Goal: Information Seeking & Learning: Learn about a topic

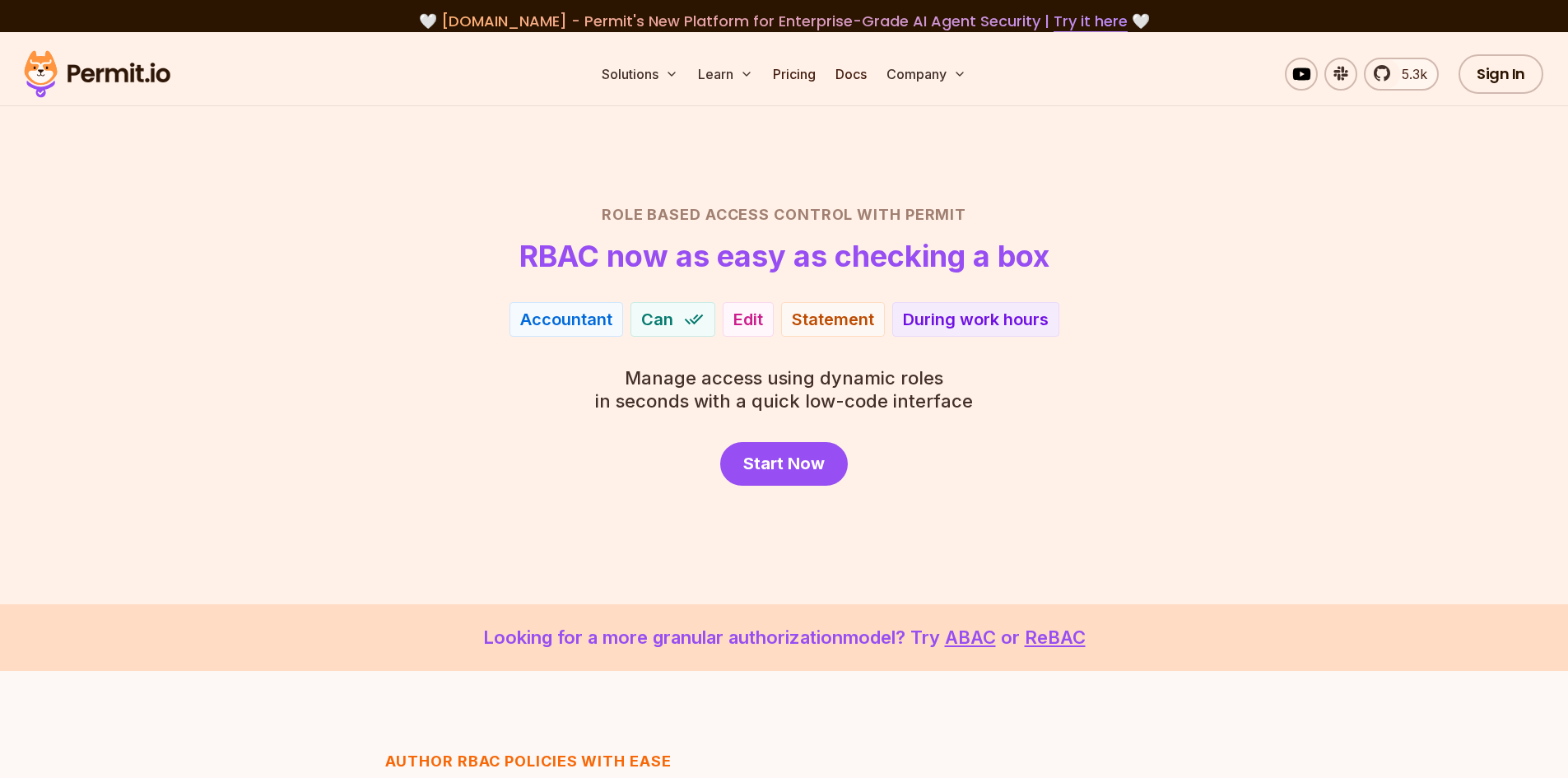
click at [824, 75] on ul "Solutions Learn Pricing Docs Company" at bounding box center [783, 74] width 377 height 33
click at [788, 71] on link "Pricing" at bounding box center [793, 74] width 56 height 33
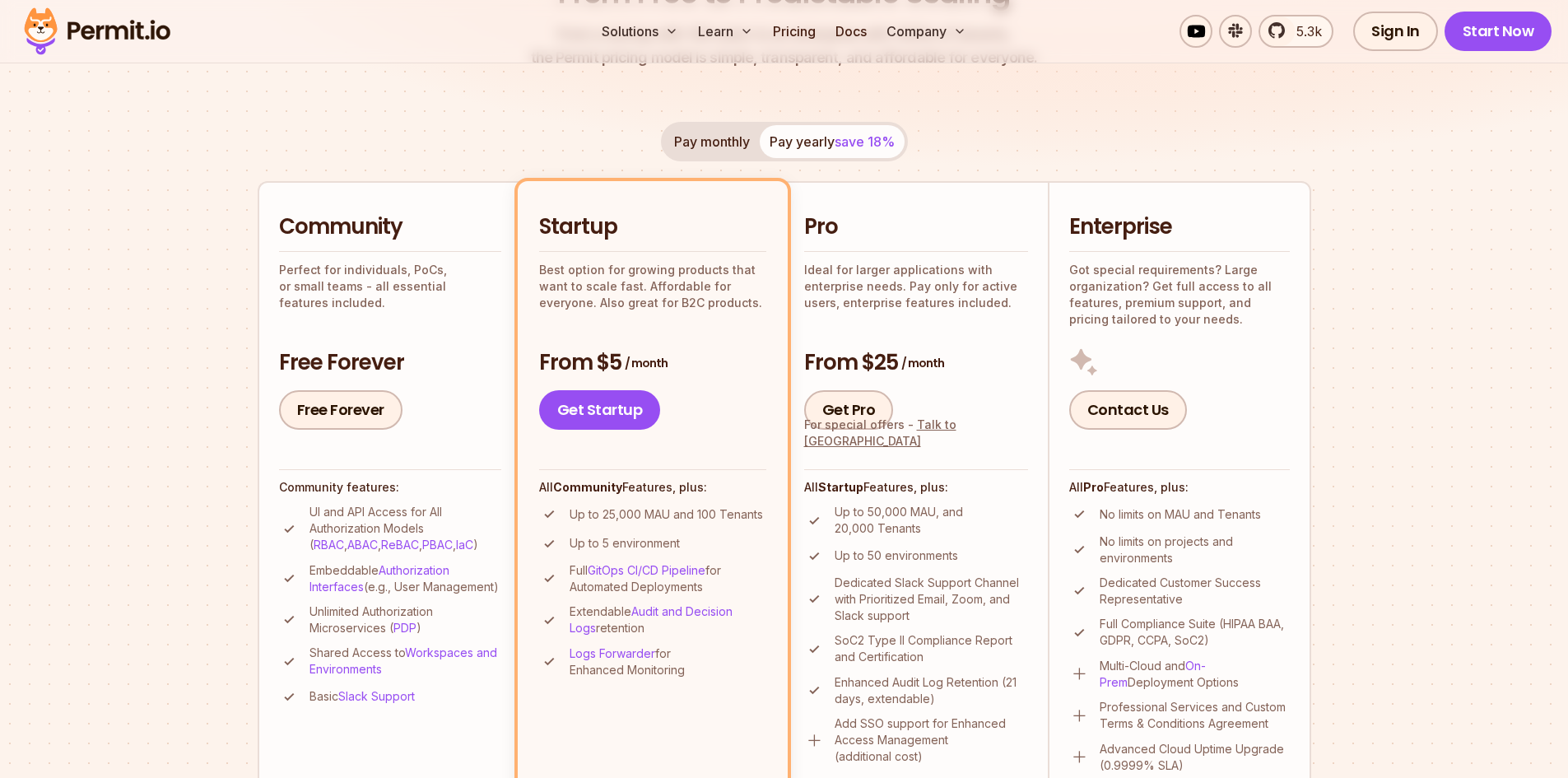
scroll to position [387, 0]
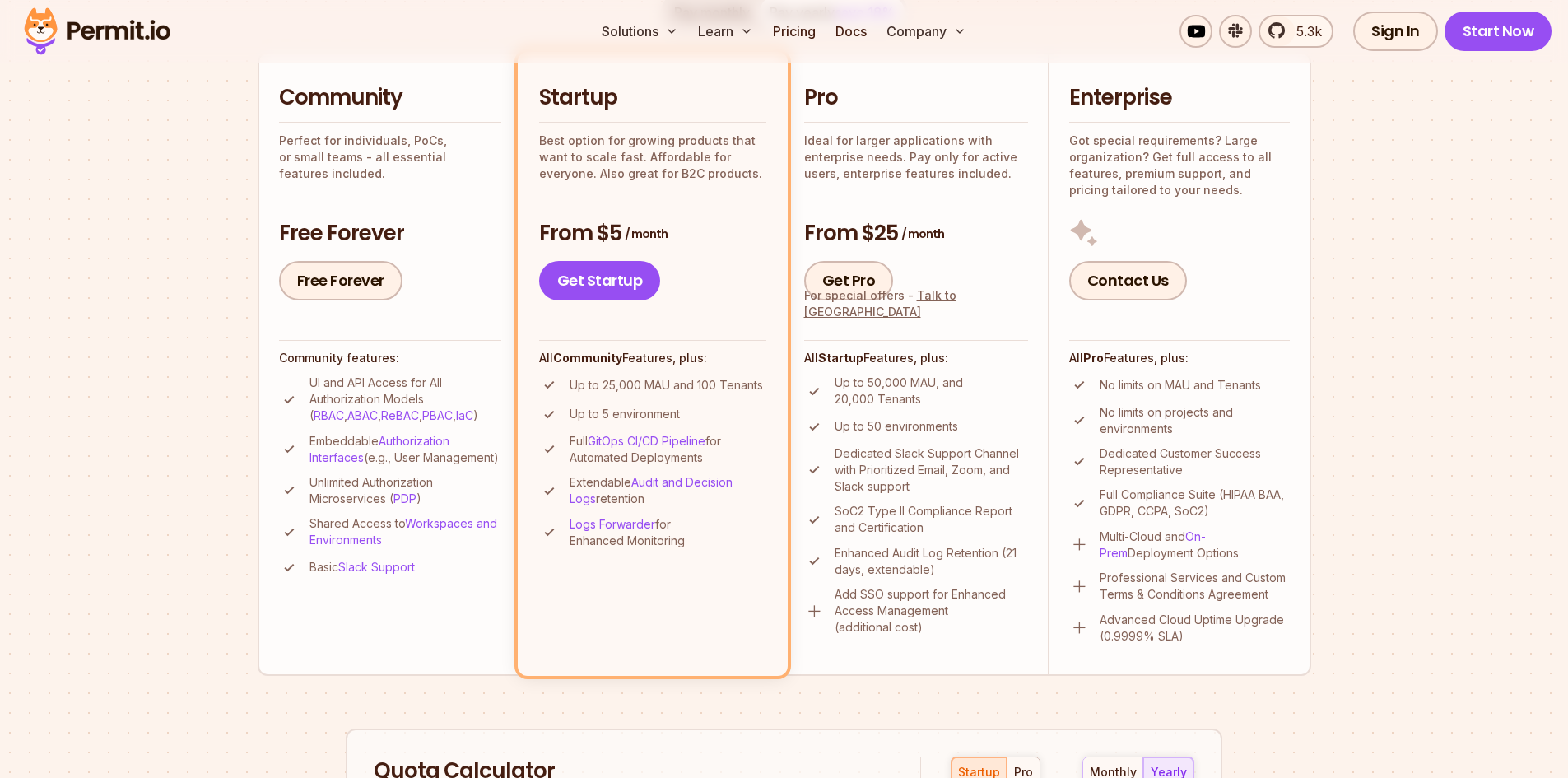
click at [391, 230] on h3 "Free Forever" at bounding box center [390, 234] width 222 height 29
click at [457, 242] on h3 "Free Forever" at bounding box center [390, 234] width 222 height 29
click at [142, 317] on section "Permit Pricing From Free to Predictable Scaling From a startup with 100 users t…" at bounding box center [784, 547] width 1568 height 1781
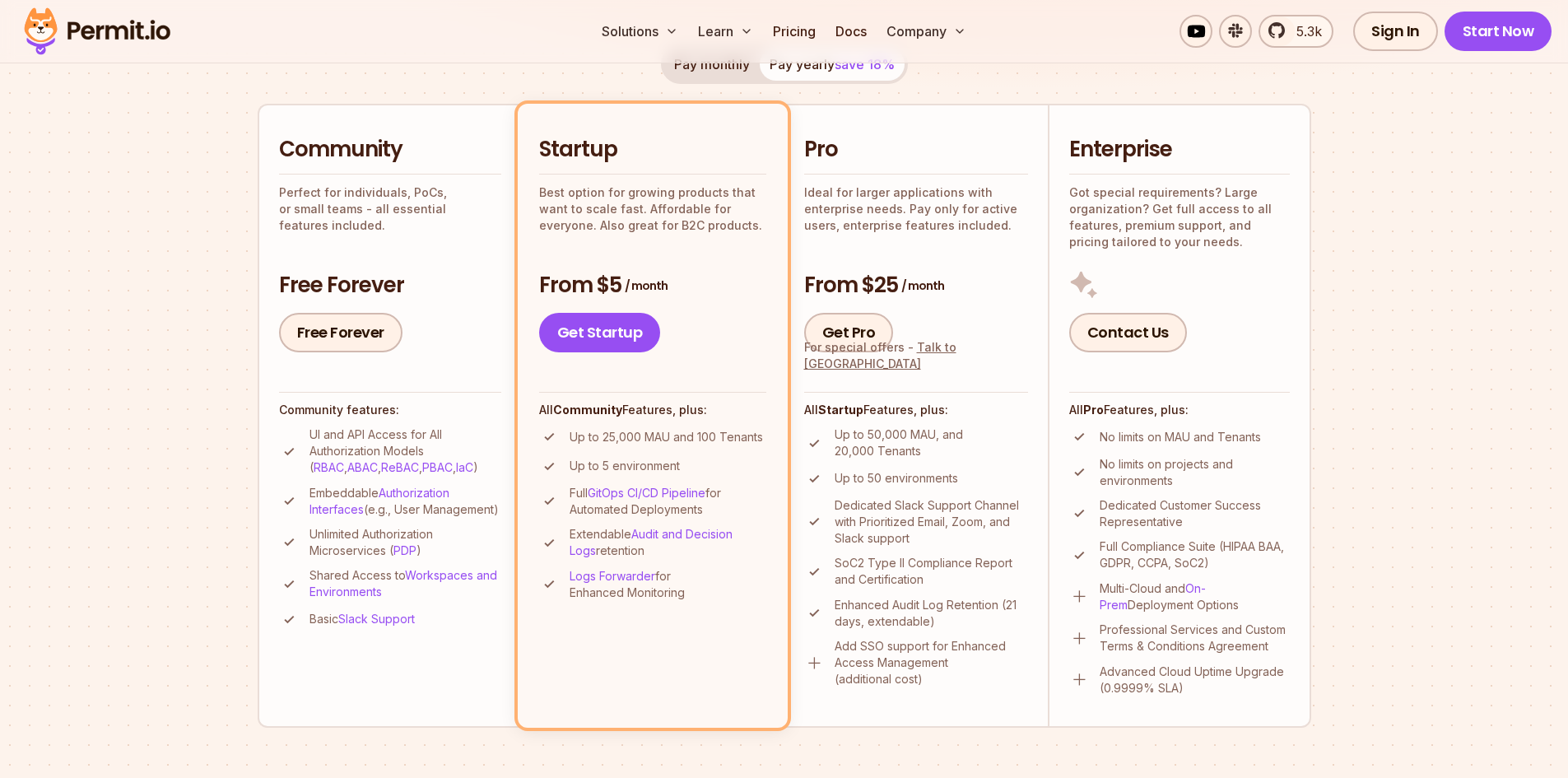
scroll to position [320, 0]
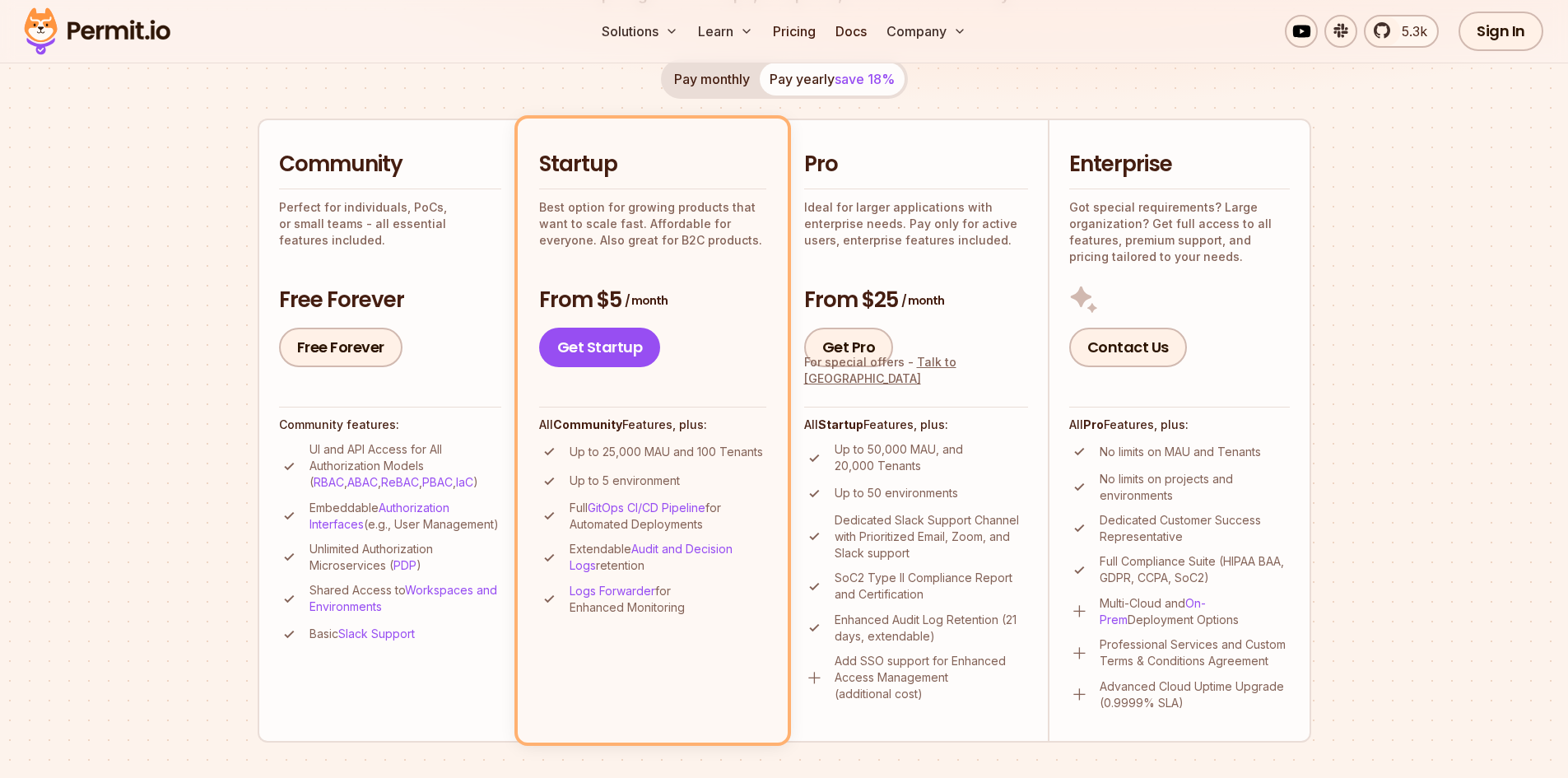
click at [222, 389] on section "Permit Pricing From Free to Predictable Scaling From a startup with 100 users t…" at bounding box center [784, 613] width 1568 height 1781
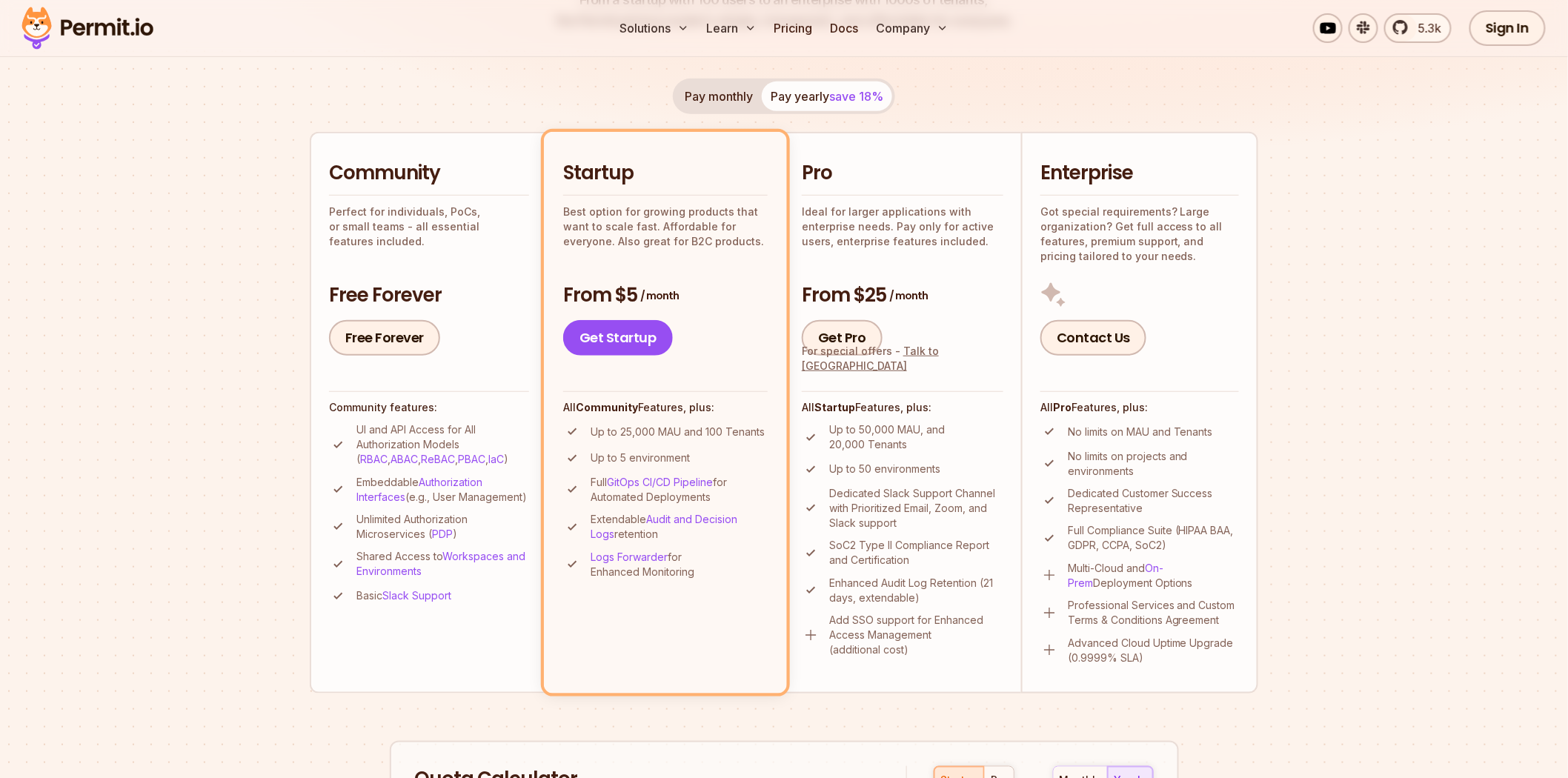
scroll to position [262, 0]
click at [571, 104] on div "Pay monthly Pay yearly save 18% Community Perfect for individuals, PoCs, or sma…" at bounding box center [783, 386] width 948 height 615
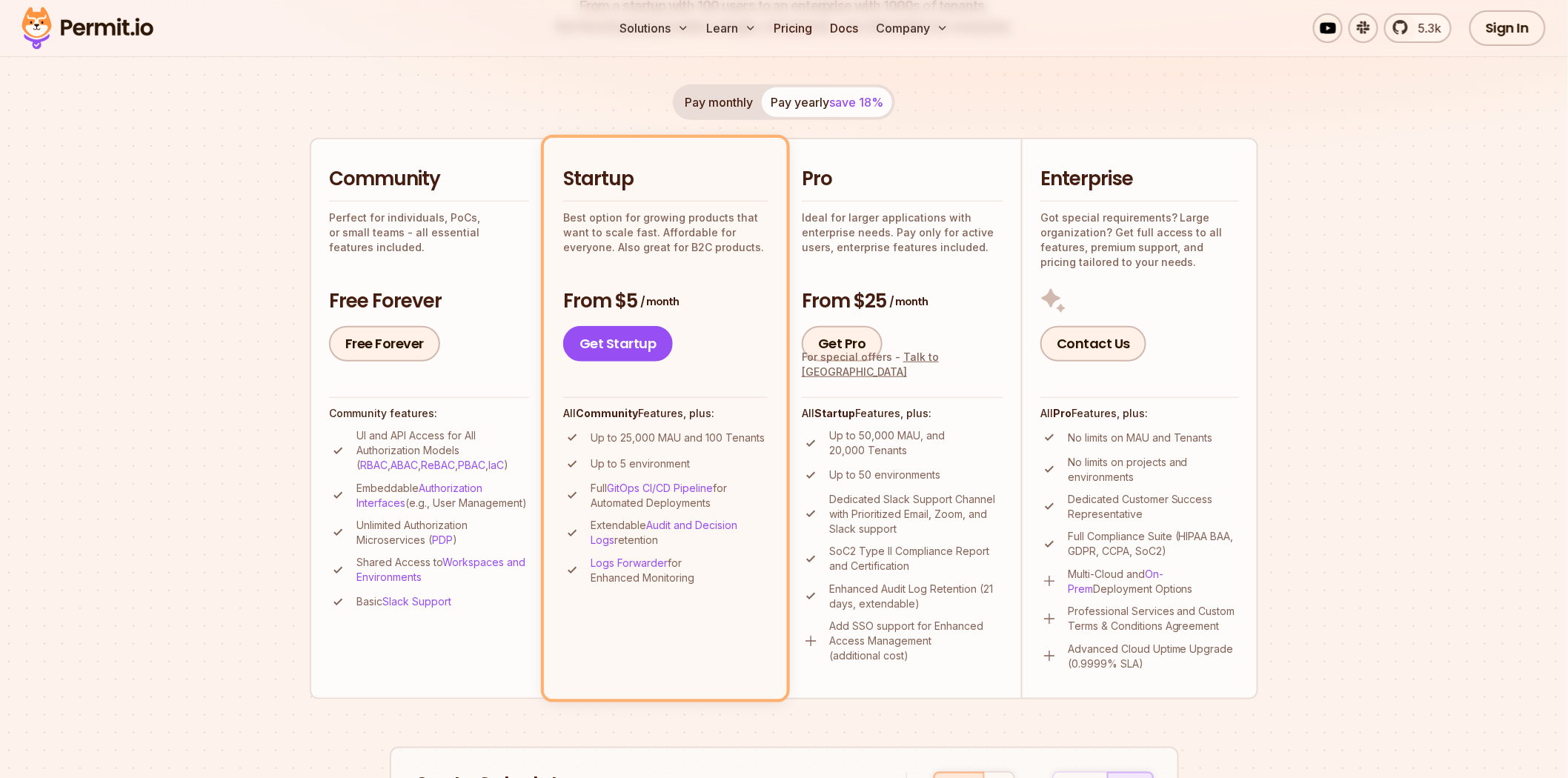
scroll to position [256, 0]
click at [719, 114] on button "Pay monthly" at bounding box center [718, 103] width 86 height 29
click at [1176, 557] on p "Full Compliance Suite (HIPAA BAA, GDPR, CCPA, SoC2)" at bounding box center [1152, 544] width 171 height 29
